Goal: Check status: Check status

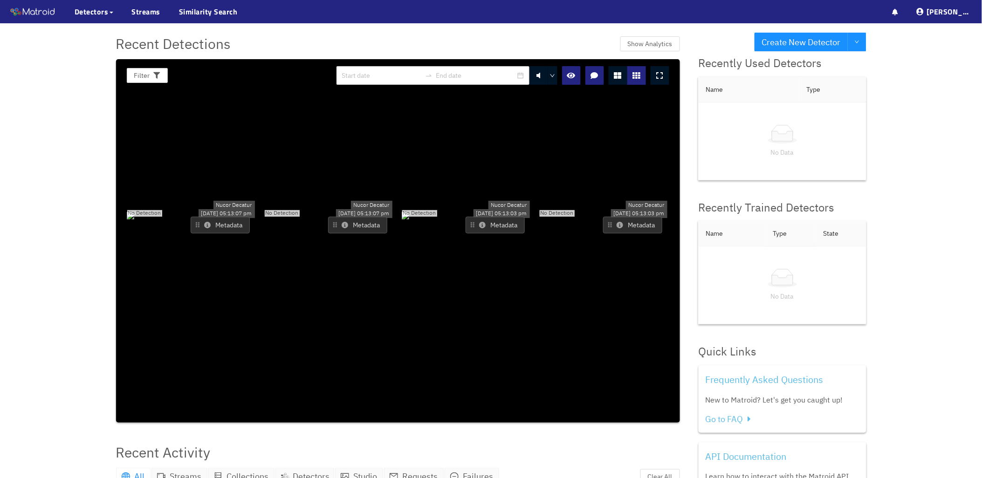
click at [494, 209] on div "No Detection" at bounding box center [466, 214] width 131 height 11
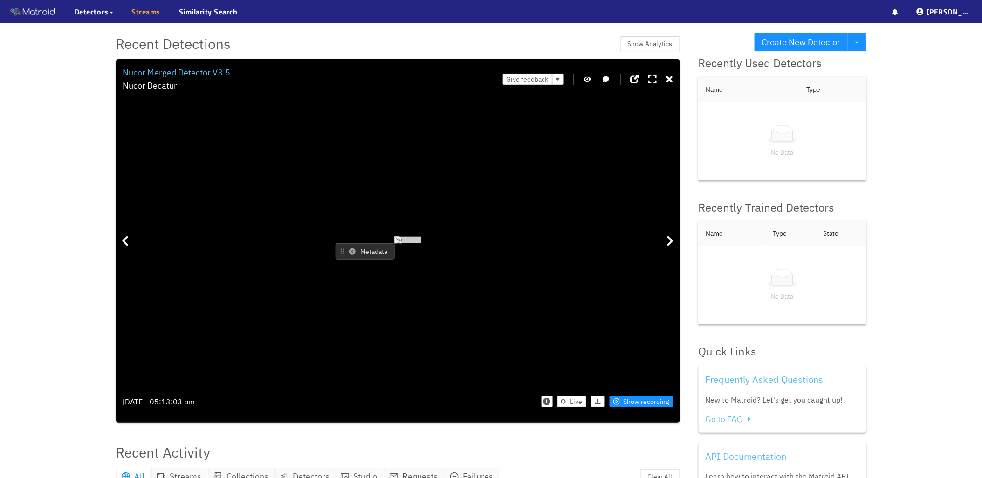
click at [141, 15] on link "Streams" at bounding box center [146, 11] width 29 height 11
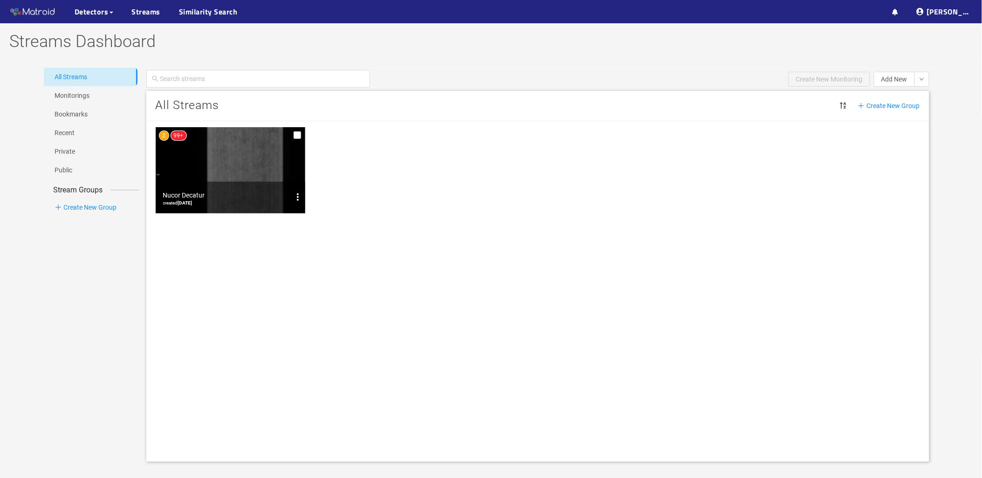
click at [225, 151] on img at bounding box center [231, 170] width 150 height 86
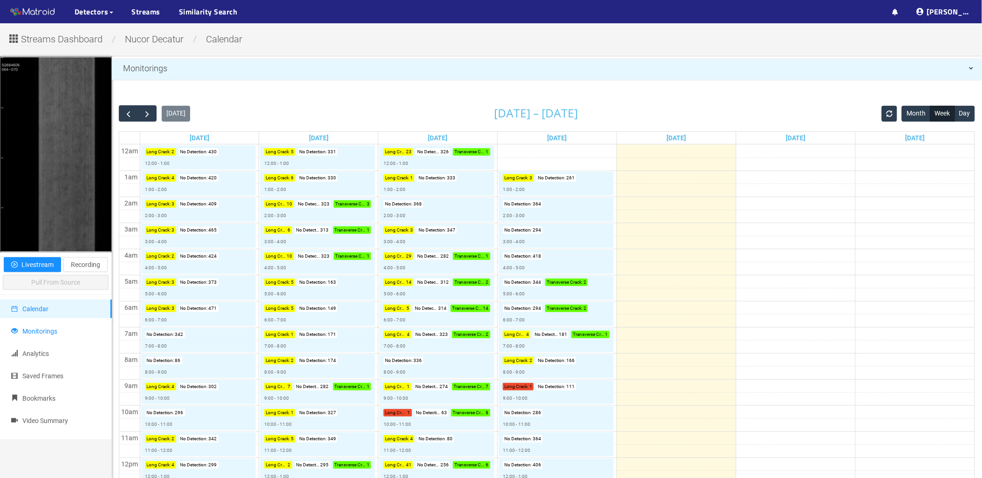
click at [74, 330] on li "Monitorings" at bounding box center [56, 331] width 112 height 19
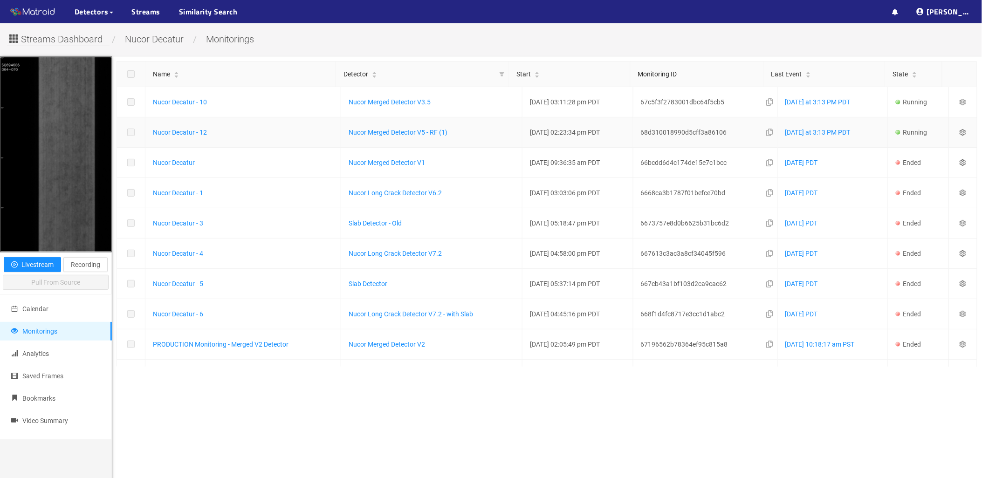
click at [960, 132] on icon "setting" at bounding box center [963, 132] width 7 height 7
click at [960, 132] on icon "setting" at bounding box center [963, 132] width 6 height 7
click at [960, 132] on icon "setting" at bounding box center [963, 132] width 7 height 7
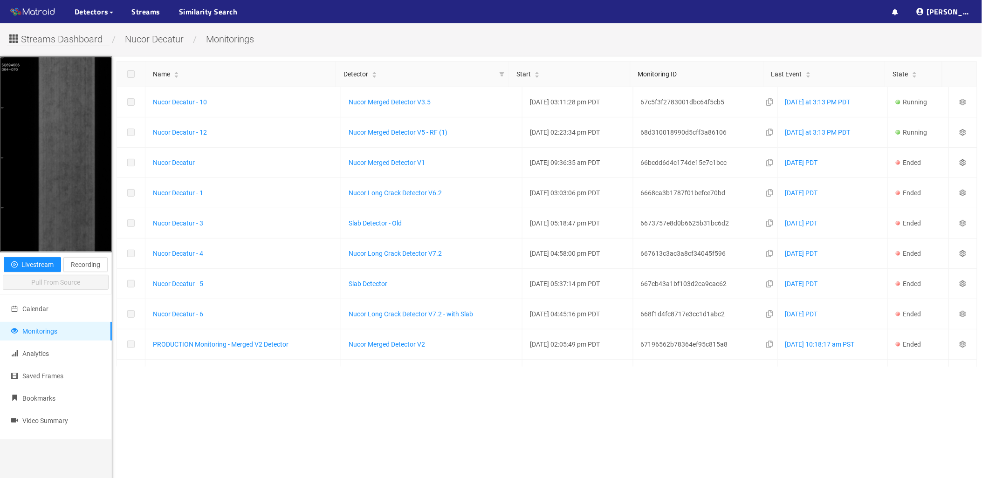
click at [776, 388] on main "Name Detector Start Monitoring ID Last Event State Nucor Decatur - 10 Nucor Mer…" at bounding box center [547, 295] width 870 height 478
click at [960, 102] on icon "setting" at bounding box center [963, 102] width 7 height 7
click at [488, 440] on main "Name Detector Start Monitoring ID Last Event State Nucor Decatur - 10 Nucor Mer…" at bounding box center [547, 295] width 870 height 478
